Goal: Task Accomplishment & Management: Manage account settings

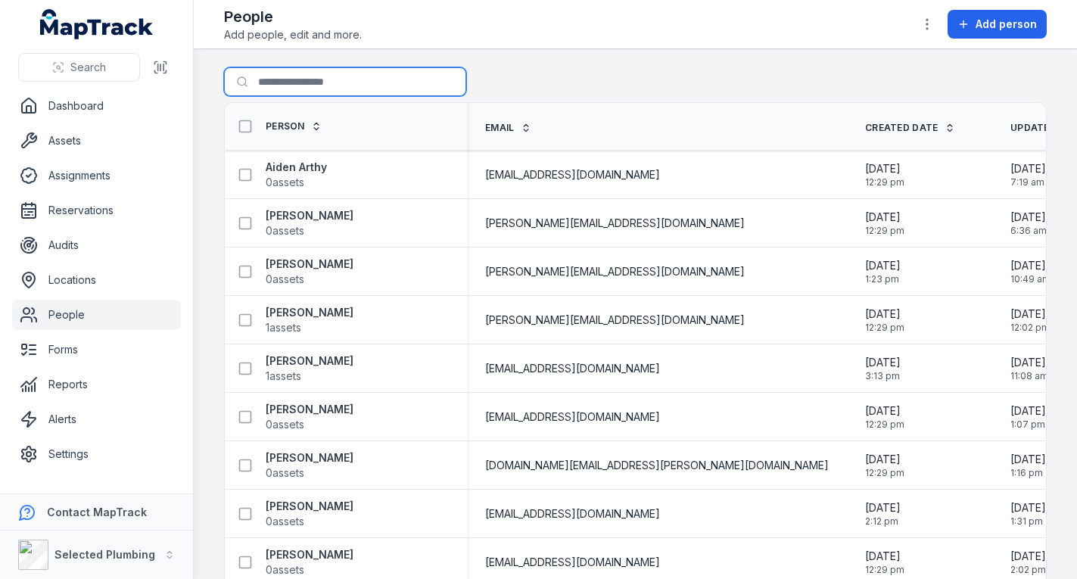
click at [294, 81] on input "Search for people" at bounding box center [345, 81] width 242 height 29
click at [333, 82] on input "Search for people" at bounding box center [345, 81] width 242 height 29
type input "*****"
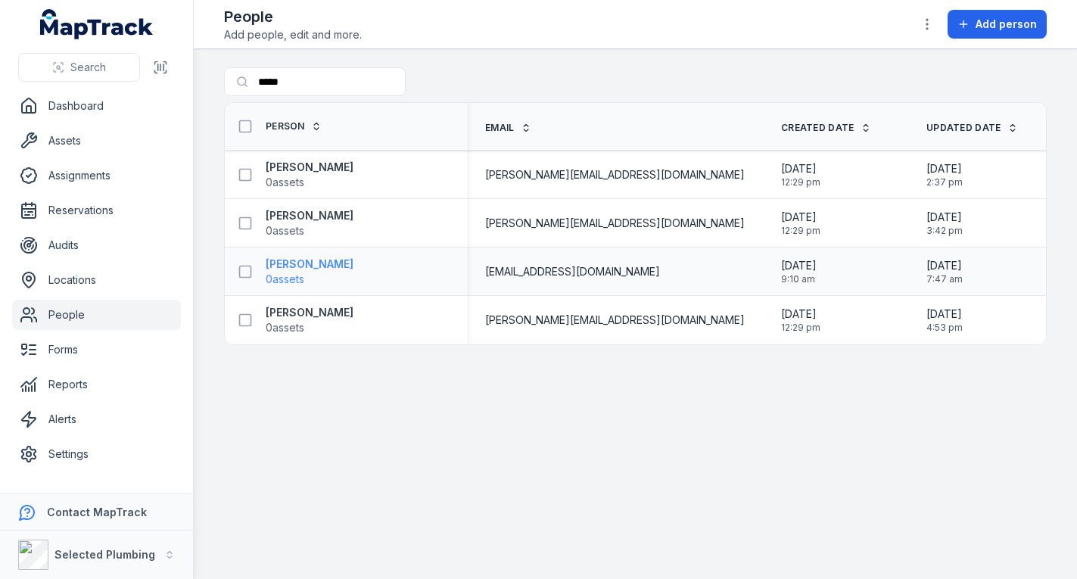
click at [316, 266] on strong "[PERSON_NAME]" at bounding box center [310, 264] width 88 height 15
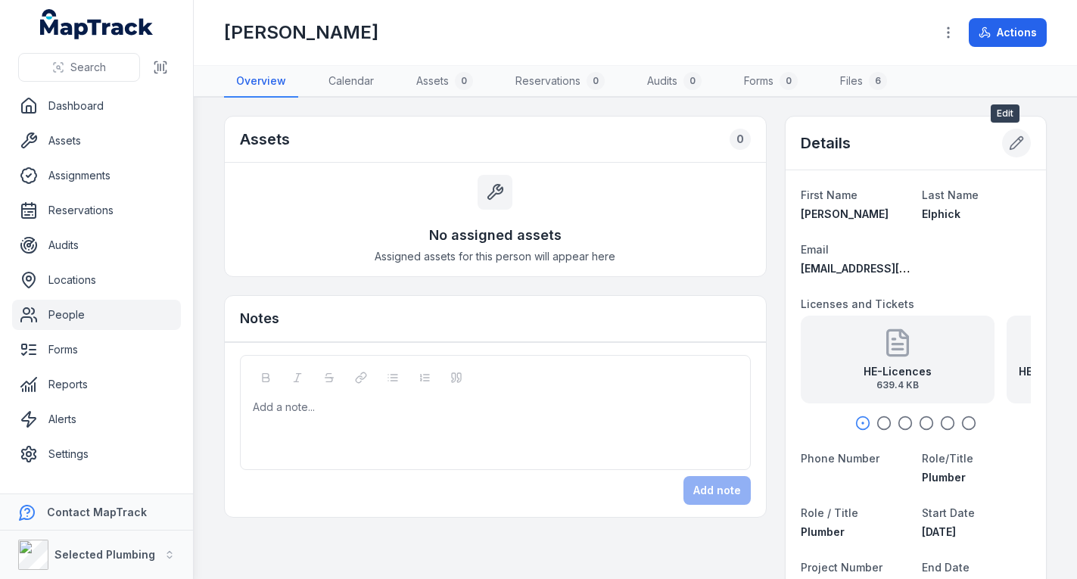
click at [1010, 142] on icon at bounding box center [1016, 143] width 13 height 13
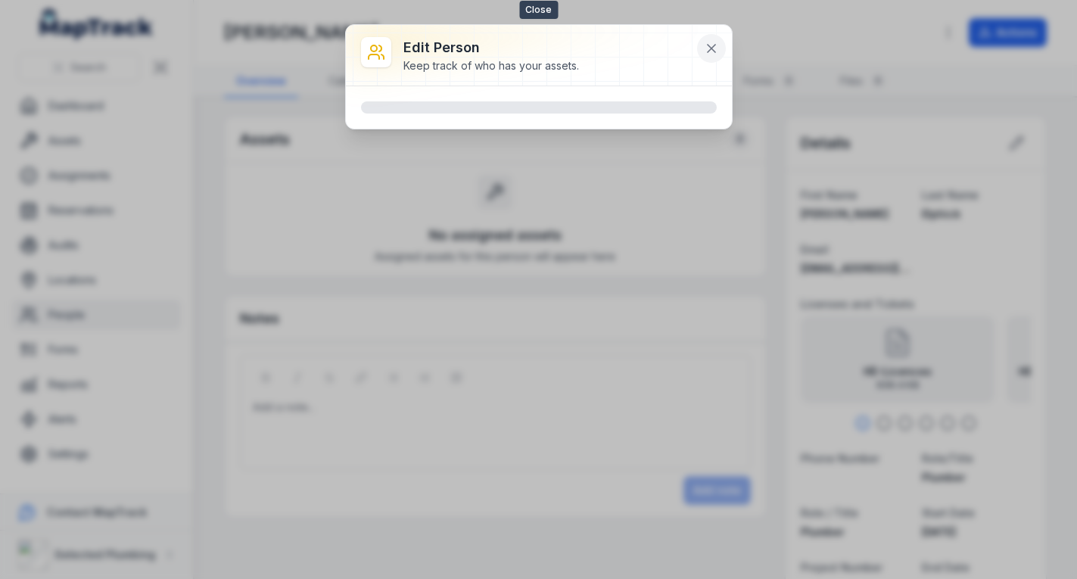
click at [711, 47] on icon at bounding box center [711, 48] width 15 height 15
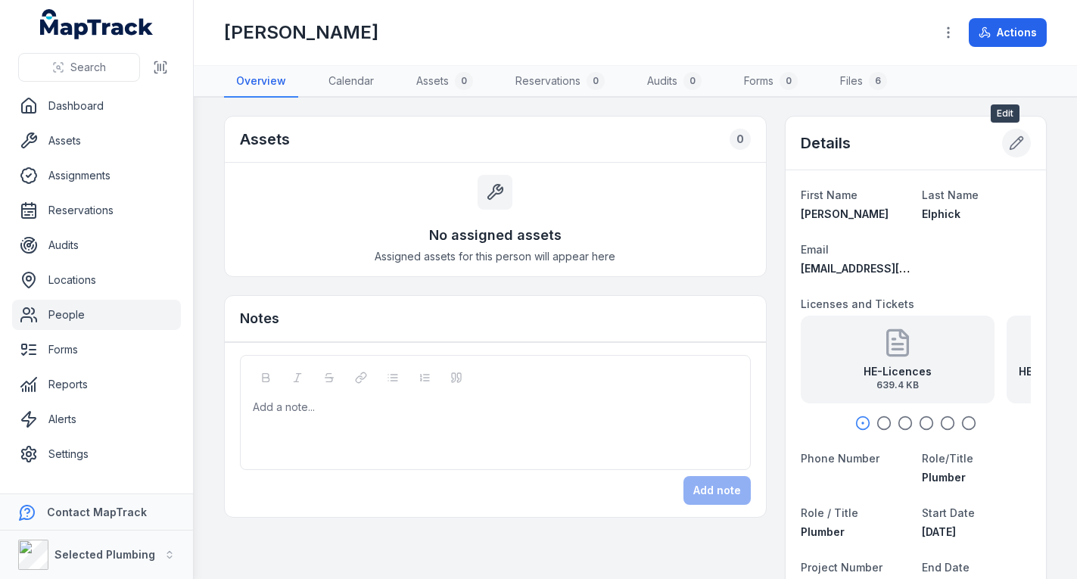
click at [1002, 142] on button at bounding box center [1016, 143] width 29 height 29
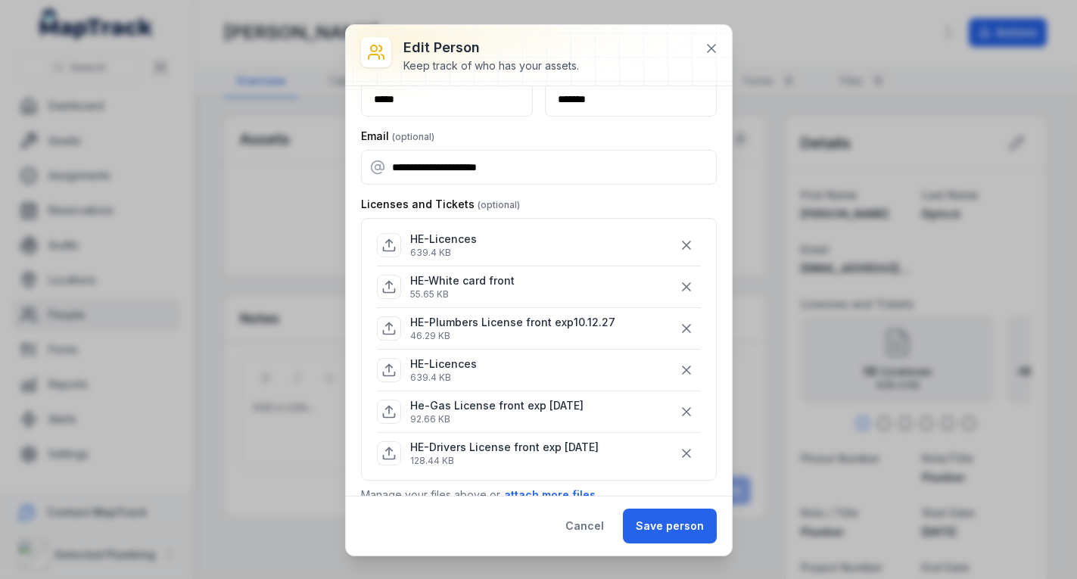
scroll to position [76, 0]
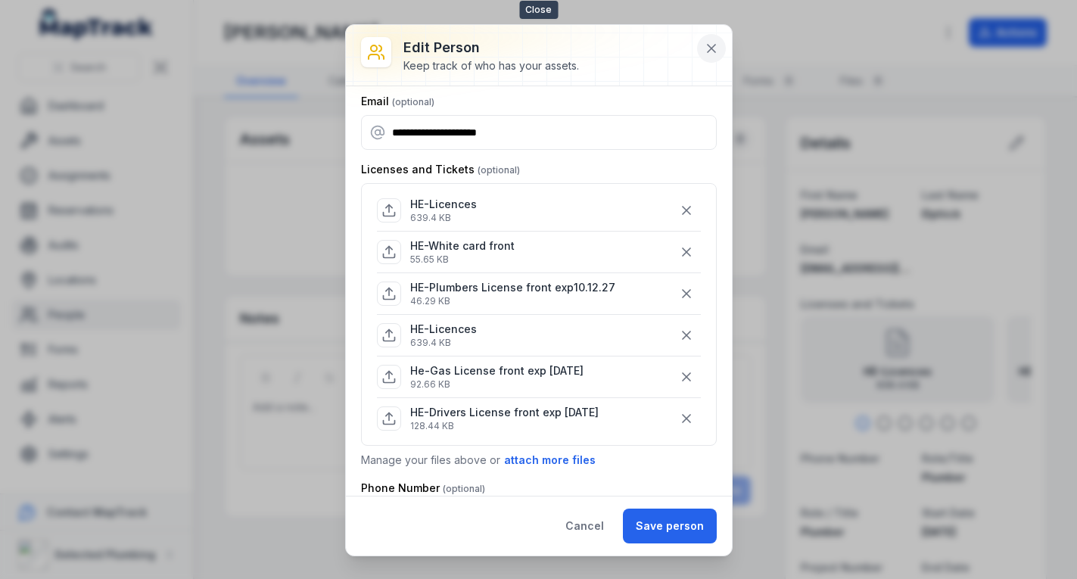
click at [715, 48] on icon at bounding box center [711, 48] width 15 height 15
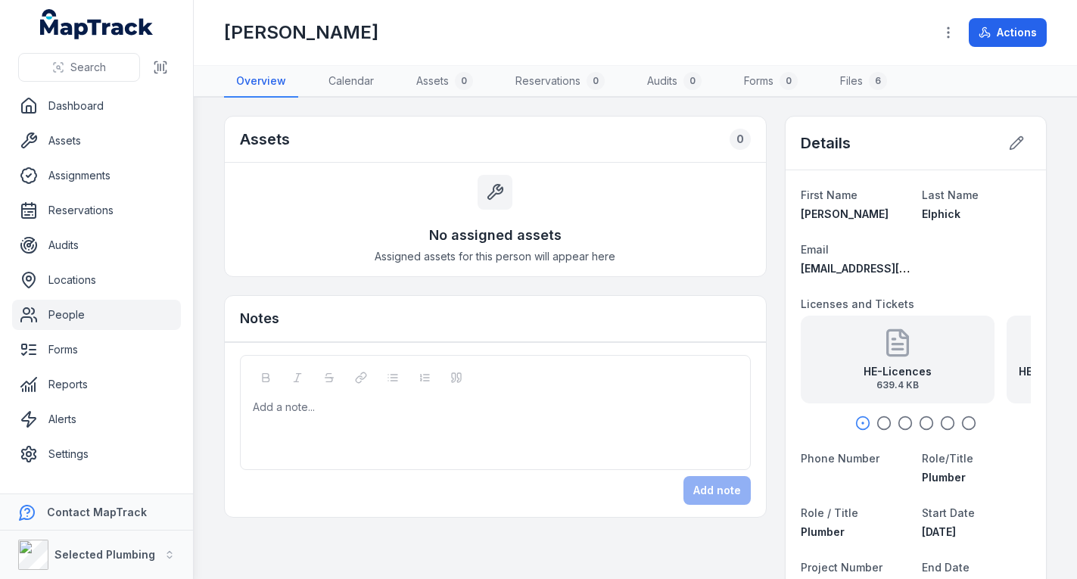
click at [908, 362] on div "HE-Licences 639.4 KB" at bounding box center [898, 360] width 194 height 88
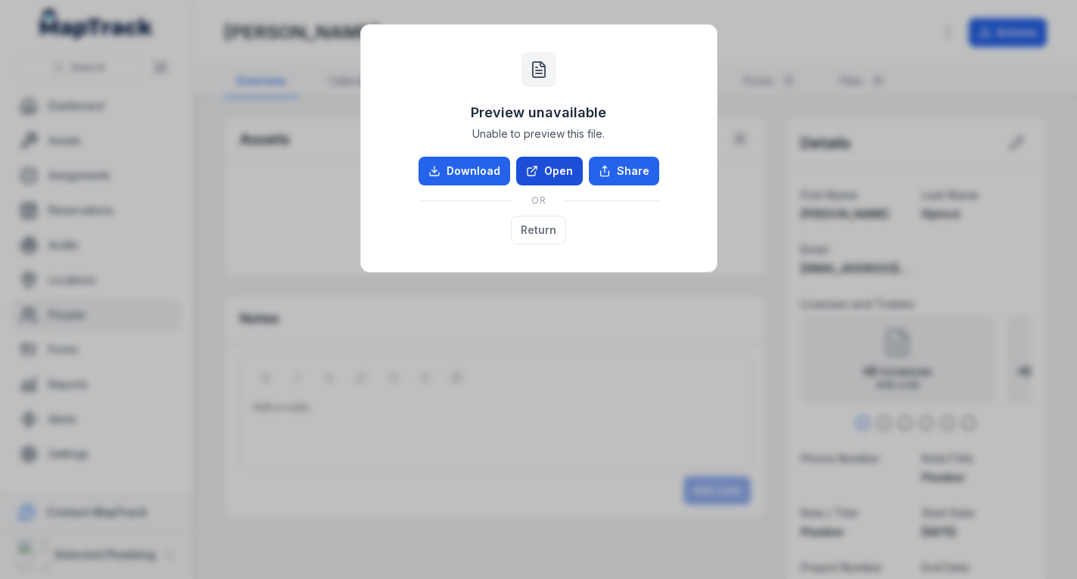
click at [556, 166] on link "Open" at bounding box center [549, 171] width 67 height 29
click at [532, 228] on button "Return" at bounding box center [538, 230] width 55 height 29
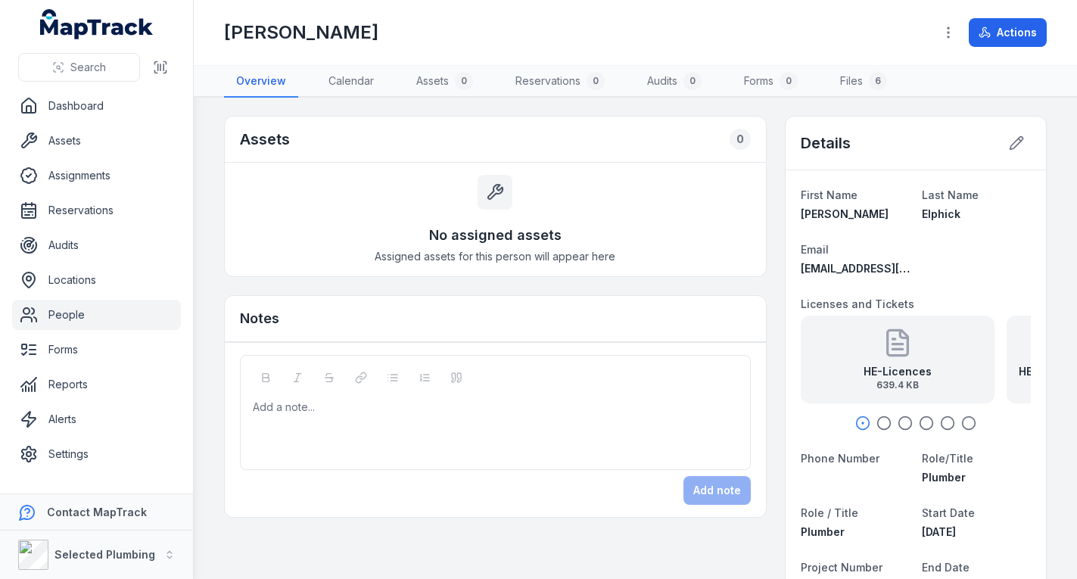
click at [876, 421] on icon "button" at bounding box center [883, 422] width 15 height 15
click at [872, 373] on strong "HE-Drivers License front exp [DATE]" at bounding box center [914, 371] width 170 height 15
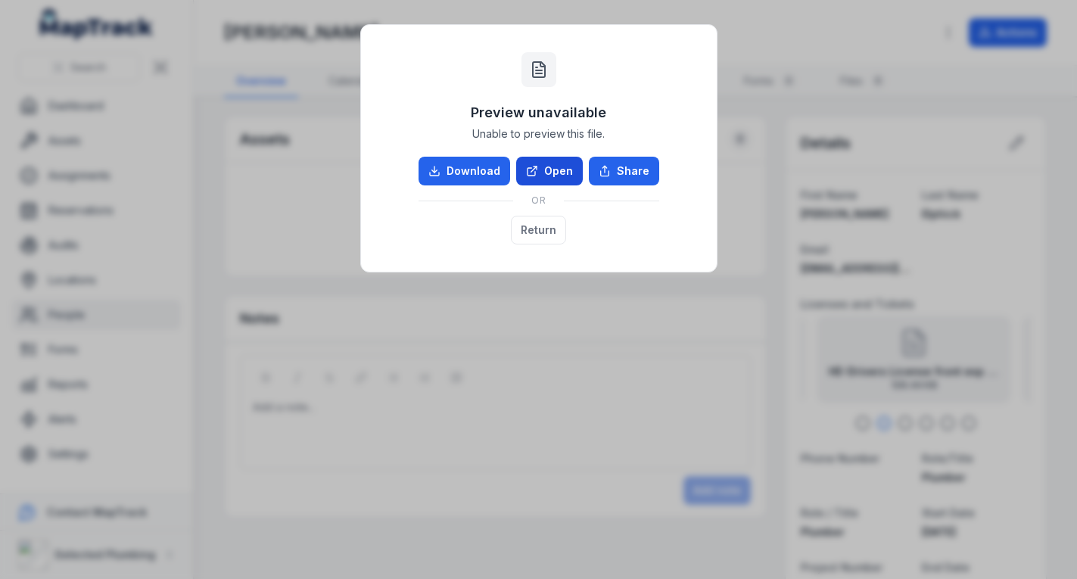
click at [555, 166] on link "Open" at bounding box center [549, 171] width 67 height 29
click at [540, 225] on button "Return" at bounding box center [538, 230] width 55 height 29
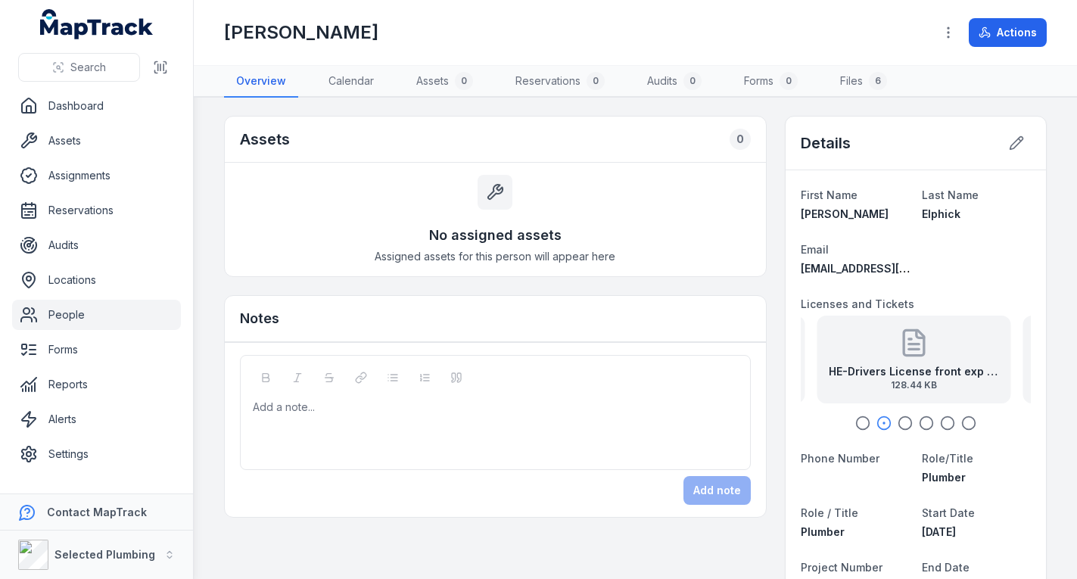
click at [898, 419] on icon "button" at bounding box center [905, 422] width 15 height 15
click at [906, 374] on strong "HE-White card front" at bounding box center [913, 371] width 107 height 15
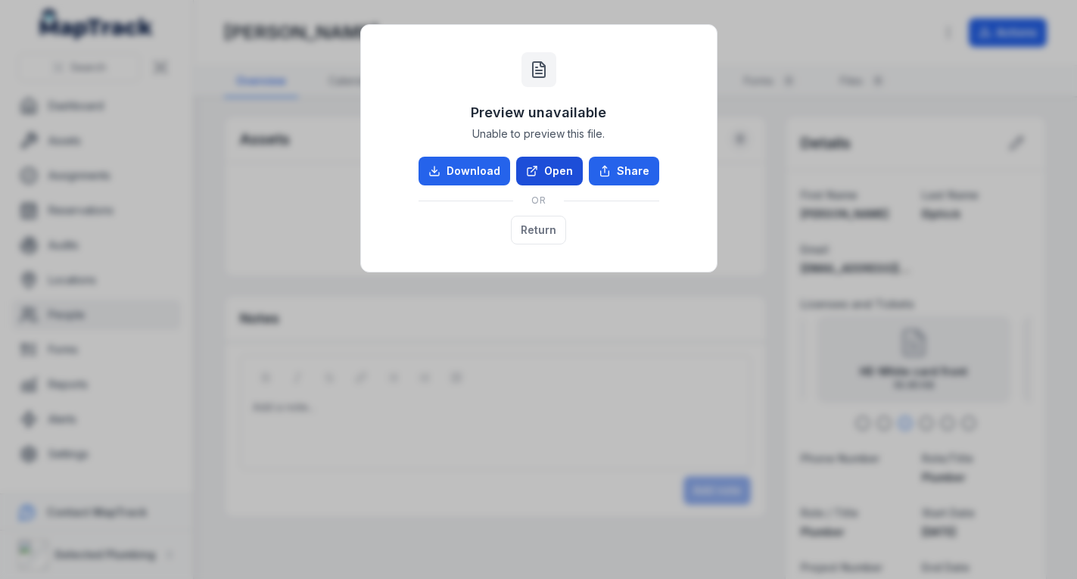
click at [557, 165] on link "Open" at bounding box center [549, 171] width 67 height 29
click at [527, 224] on button "Return" at bounding box center [538, 230] width 55 height 29
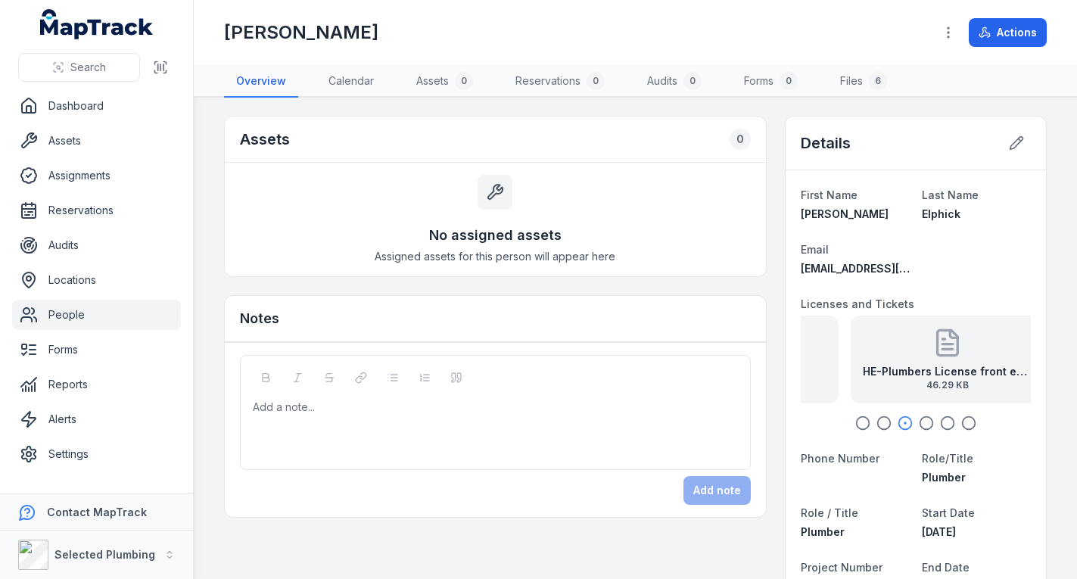
drag, startPoint x: 957, startPoint y: 365, endPoint x: 782, endPoint y: 364, distance: 174.1
click at [849, 365] on strong "HE-Plumbers License front exp10.12.27" at bounding box center [914, 371] width 170 height 15
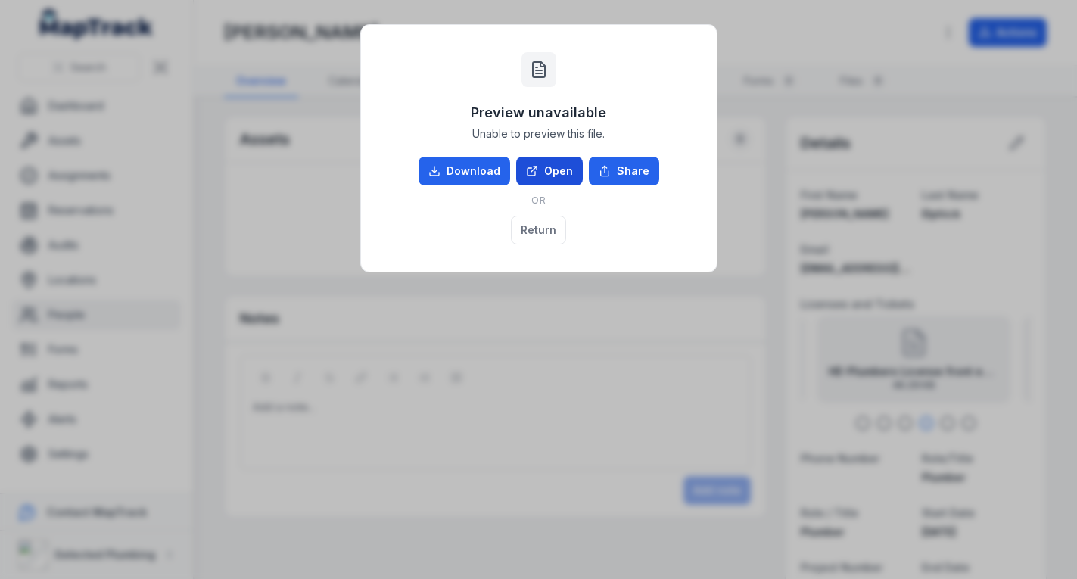
click at [558, 167] on link "Open" at bounding box center [549, 171] width 67 height 29
click at [524, 227] on button "Return" at bounding box center [538, 230] width 55 height 29
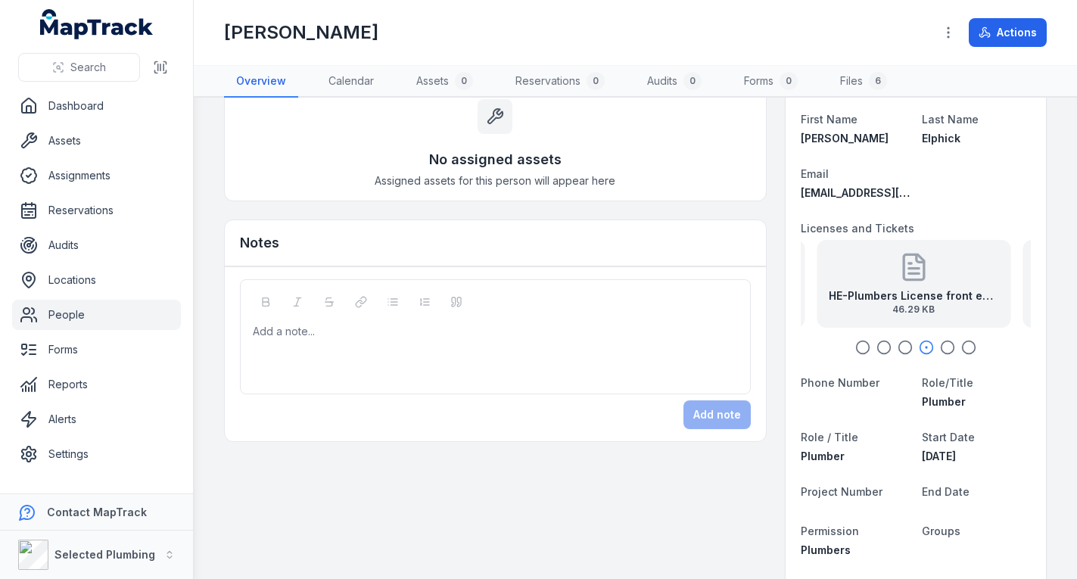
click at [940, 346] on icon "button" at bounding box center [947, 347] width 15 height 15
click at [902, 298] on strong "He-Gas License front exp [DATE]" at bounding box center [914, 295] width 170 height 15
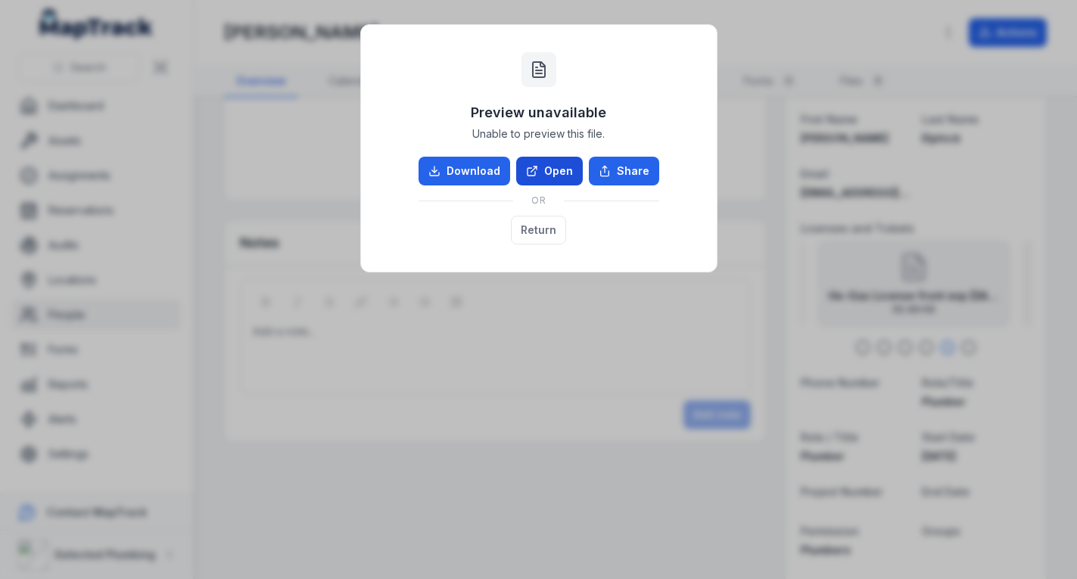
click at [537, 162] on link "Open" at bounding box center [549, 171] width 67 height 29
click at [538, 232] on button "Return" at bounding box center [538, 230] width 55 height 29
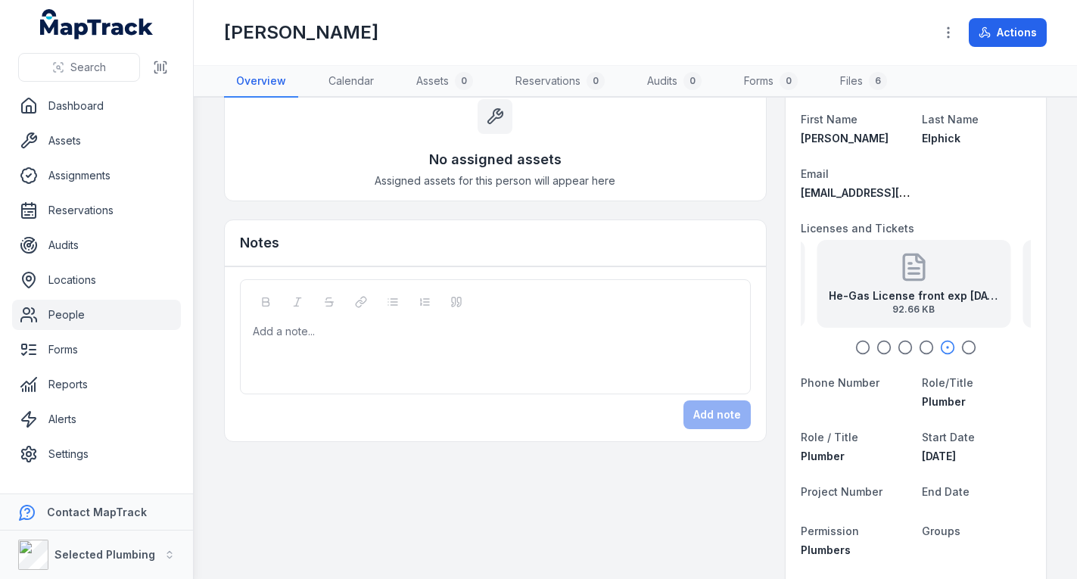
click at [961, 346] on icon "button" at bounding box center [968, 347] width 15 height 15
click at [905, 299] on strong "HE-Licences" at bounding box center [930, 295] width 68 height 15
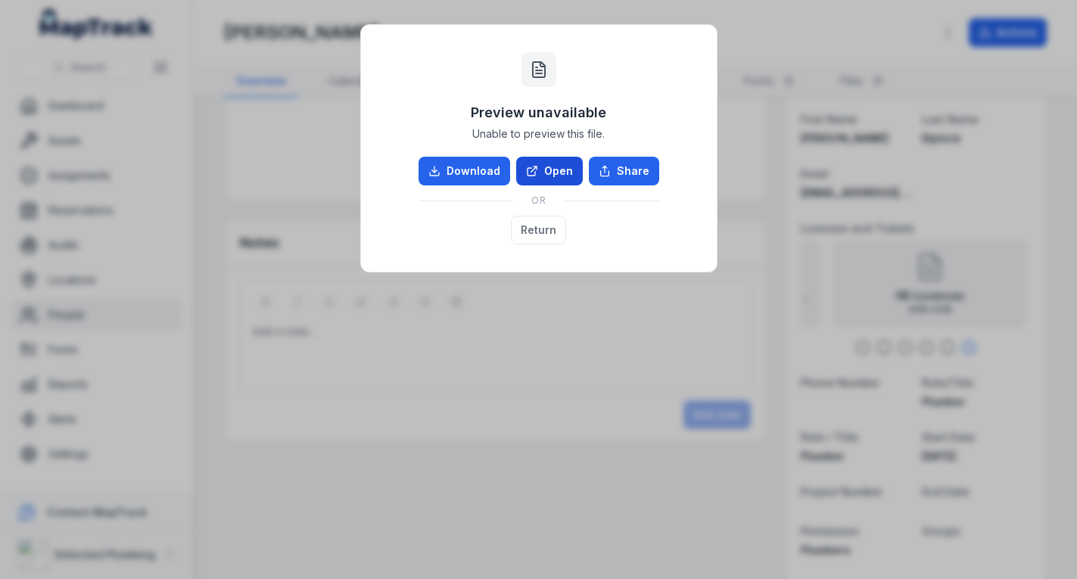
click at [573, 175] on link "Open" at bounding box center [549, 171] width 67 height 29
click at [531, 226] on button "Return" at bounding box center [538, 230] width 55 height 29
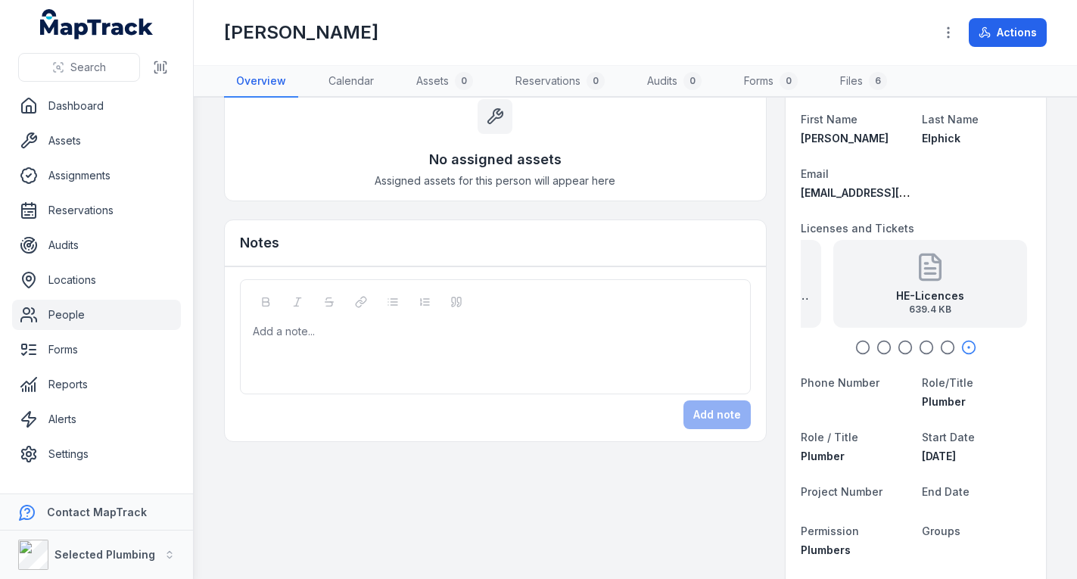
click at [913, 294] on strong "HE-Licences" at bounding box center [930, 295] width 68 height 15
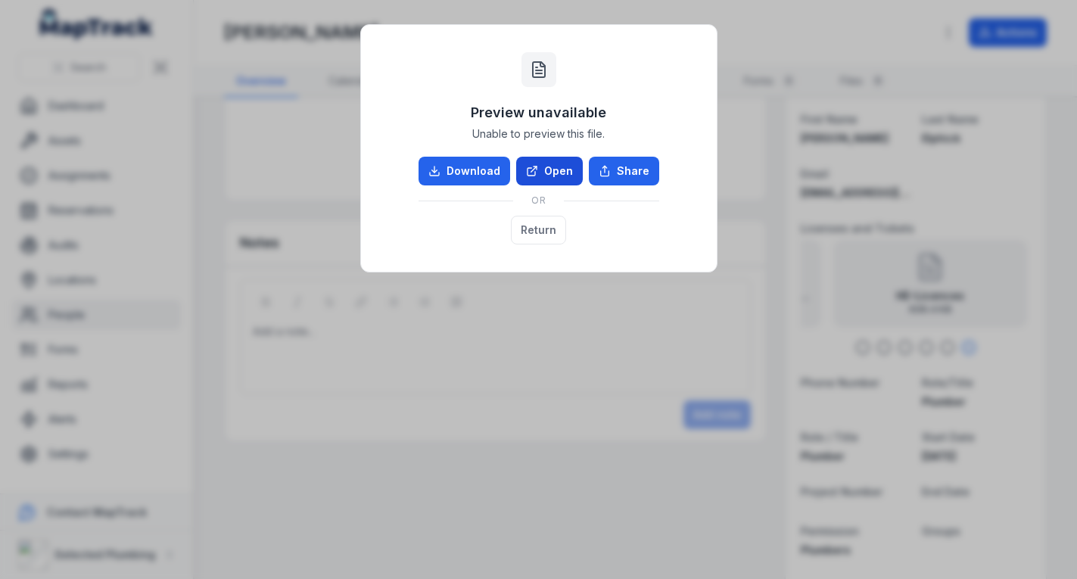
click at [540, 171] on link "Open" at bounding box center [549, 171] width 67 height 29
click at [549, 222] on button "Return" at bounding box center [538, 230] width 55 height 29
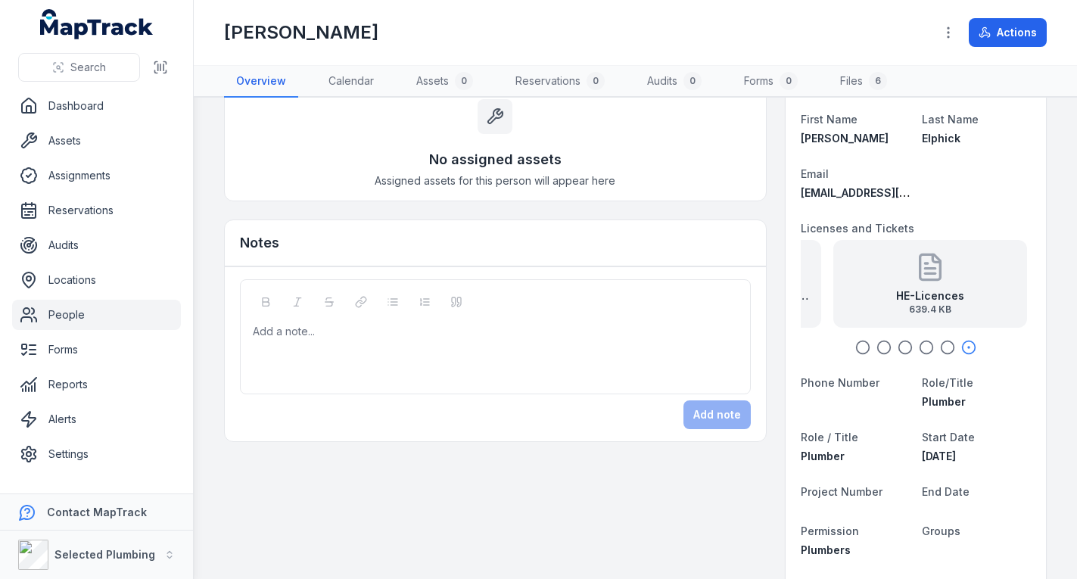
click at [940, 344] on icon "button" at bounding box center [947, 347] width 15 height 15
click at [919, 344] on circle "button" at bounding box center [925, 347] width 13 height 13
click at [898, 344] on icon "button" at bounding box center [905, 347] width 15 height 15
click at [876, 343] on icon "button" at bounding box center [883, 347] width 15 height 15
click at [855, 340] on icon "button" at bounding box center [862, 347] width 15 height 15
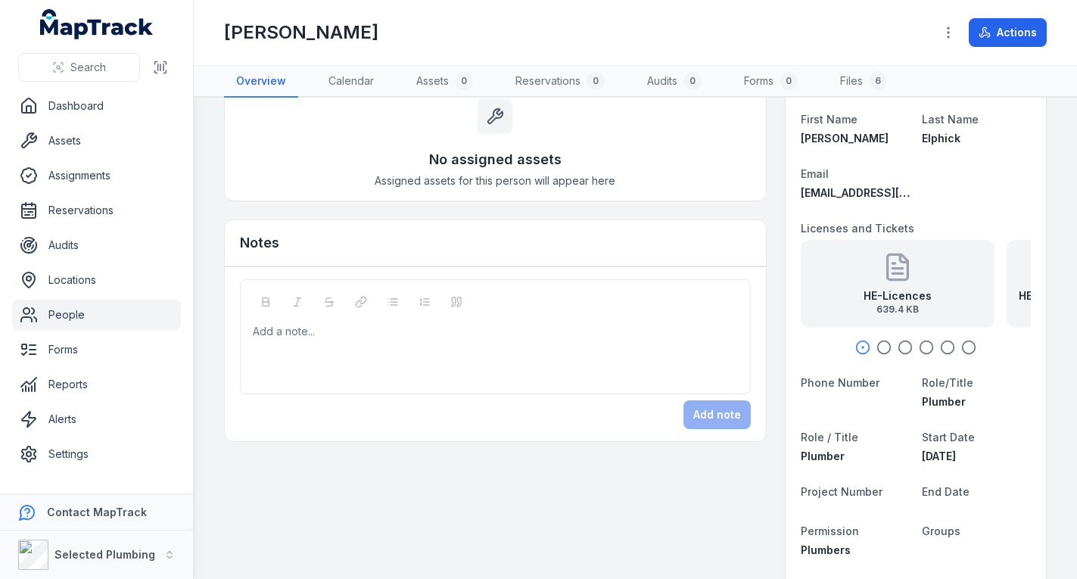
click at [863, 257] on div "HE-Licences 639.4 KB" at bounding box center [898, 284] width 194 height 88
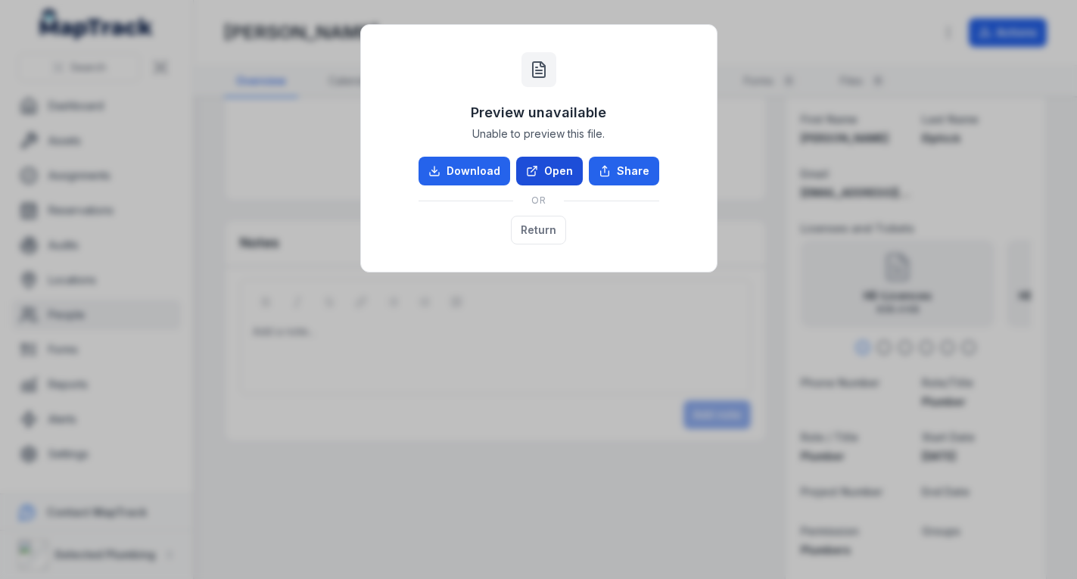
click at [561, 163] on link "Open" at bounding box center [549, 171] width 67 height 29
click at [535, 226] on button "Return" at bounding box center [538, 230] width 55 height 29
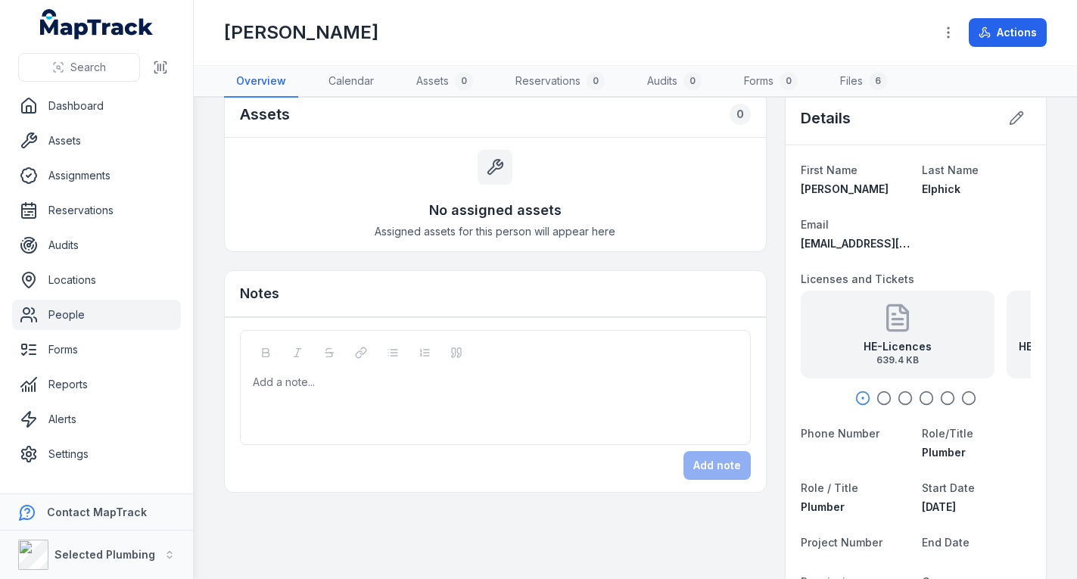
scroll to position [0, 0]
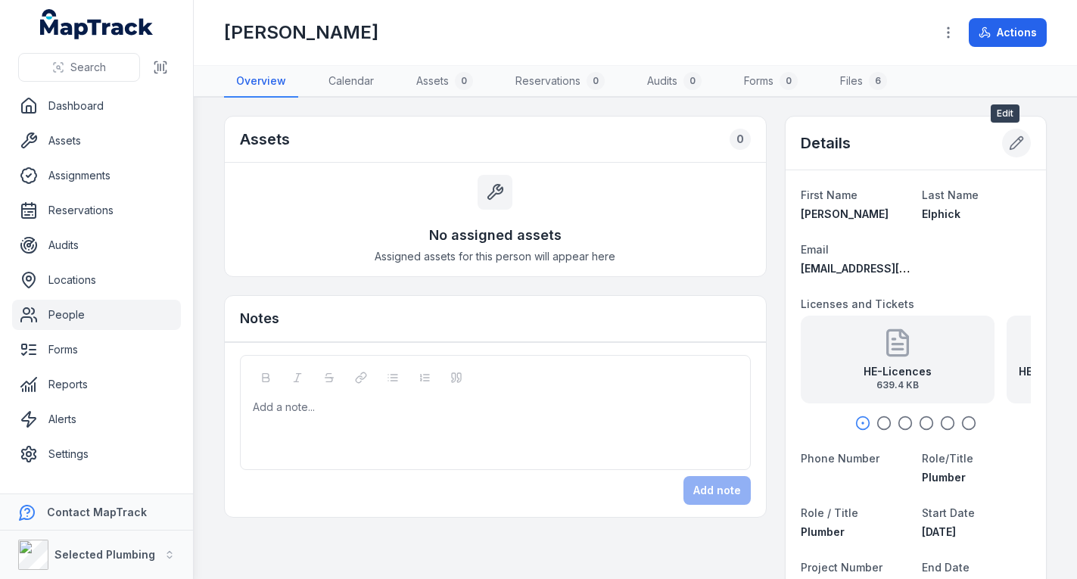
click at [1002, 133] on button at bounding box center [1016, 143] width 29 height 29
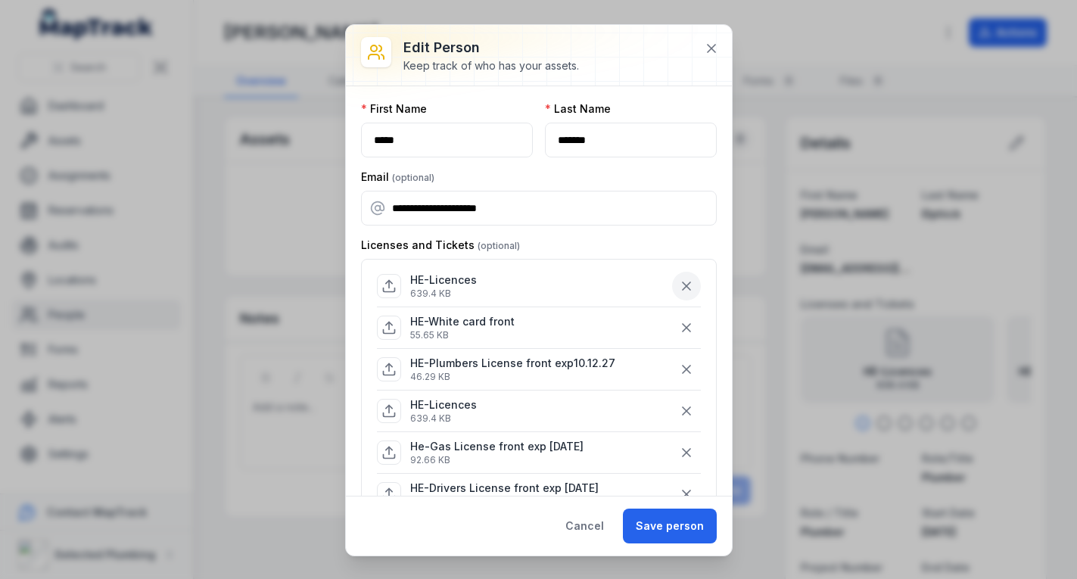
click at [679, 284] on icon "button" at bounding box center [686, 285] width 15 height 15
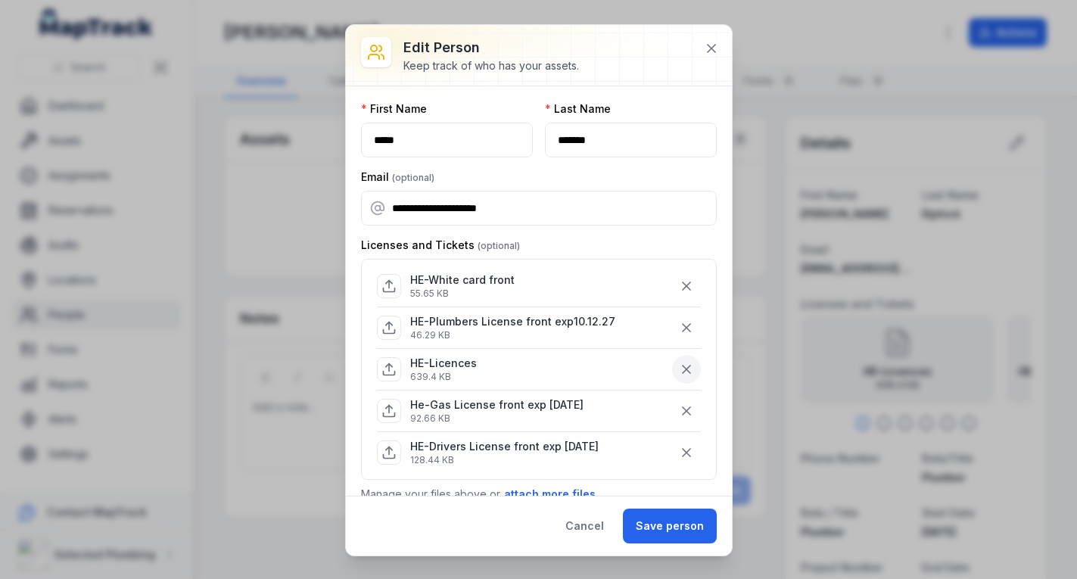
click at [679, 369] on icon "button" at bounding box center [686, 369] width 15 height 15
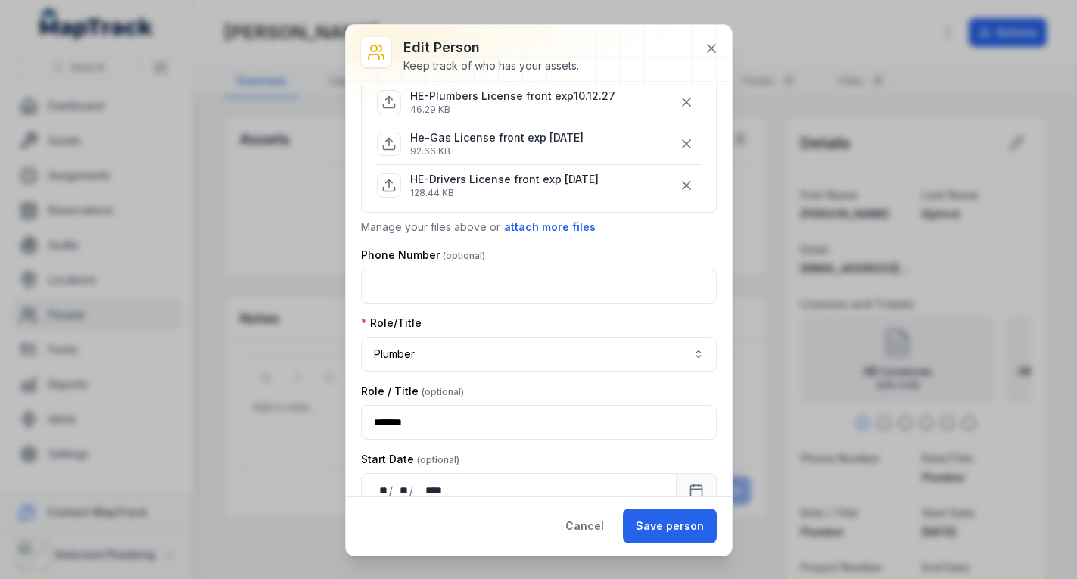
scroll to position [227, 0]
click at [677, 521] on button "Save person" at bounding box center [670, 526] width 94 height 35
